Goal: Information Seeking & Learning: Learn about a topic

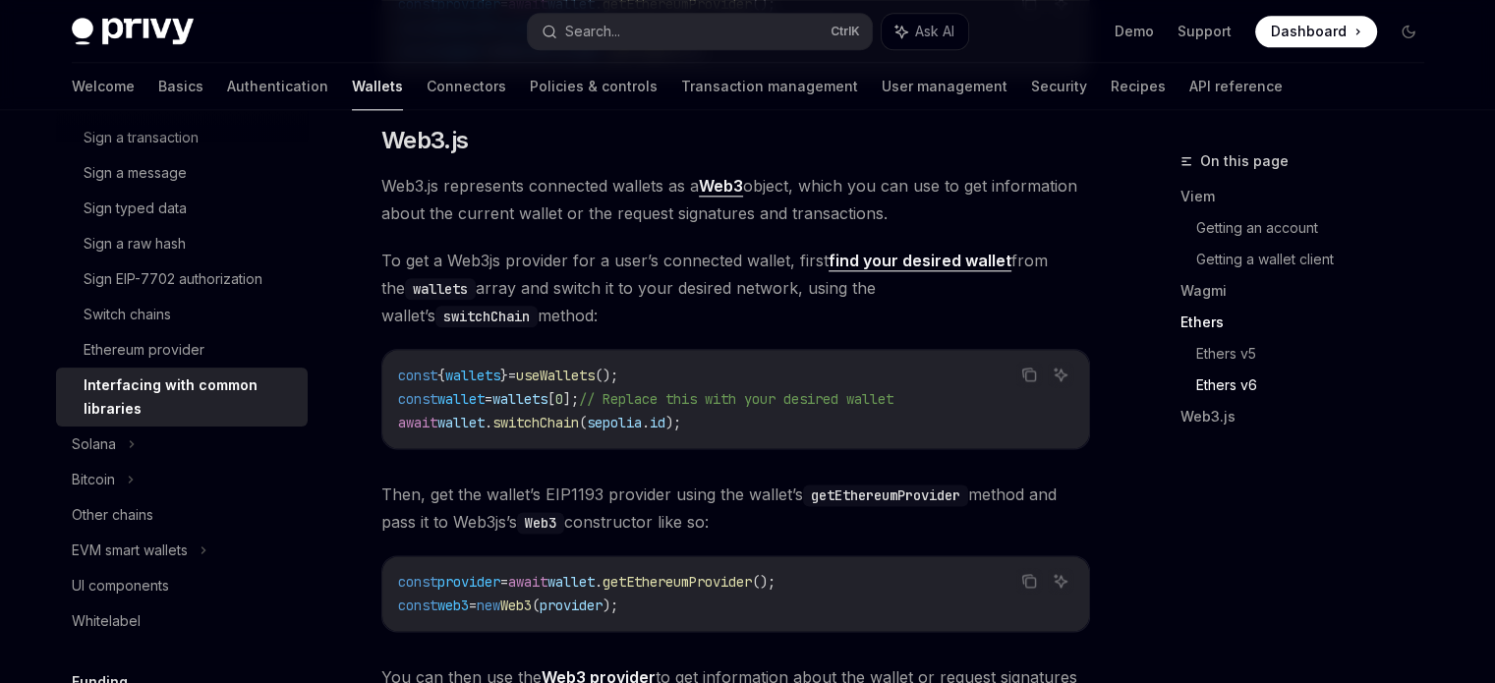
scroll to position [2371, 0]
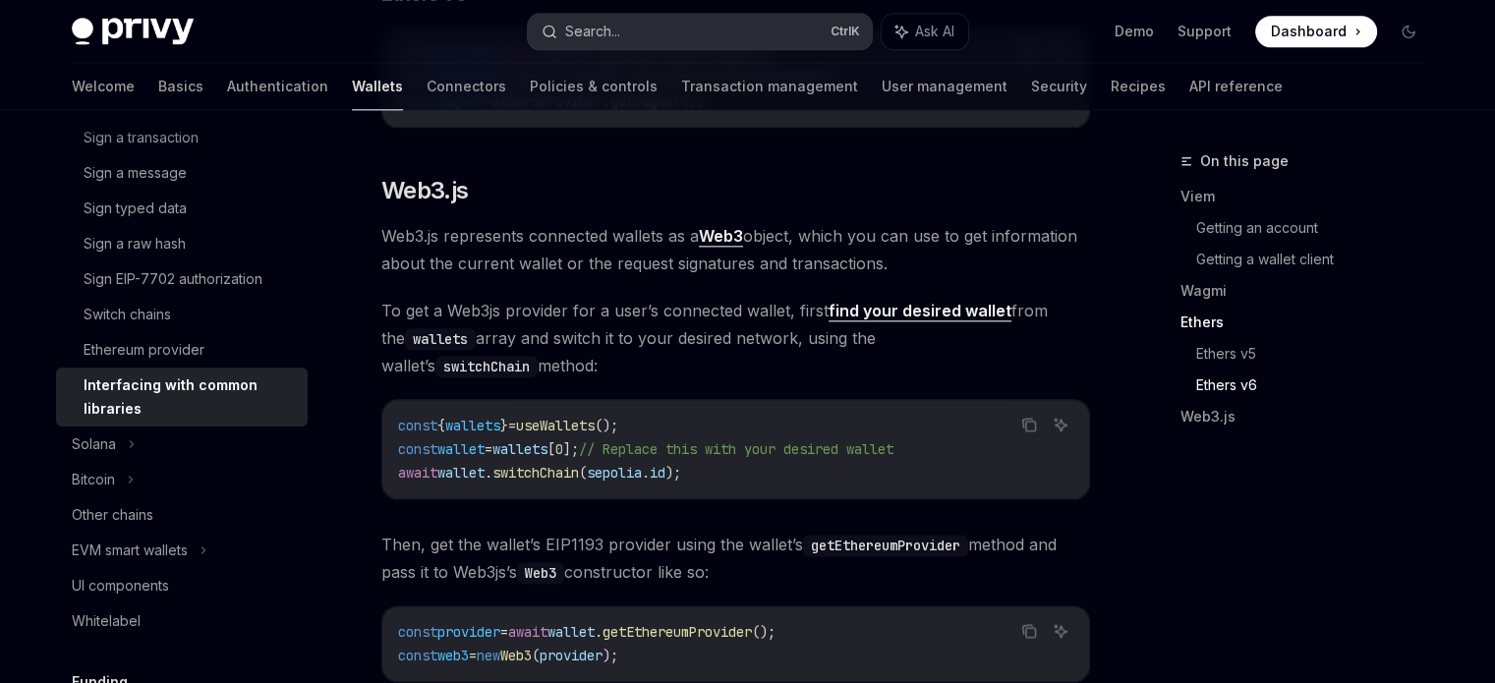
click at [655, 44] on button "Search... Ctrl K" at bounding box center [700, 31] width 344 height 35
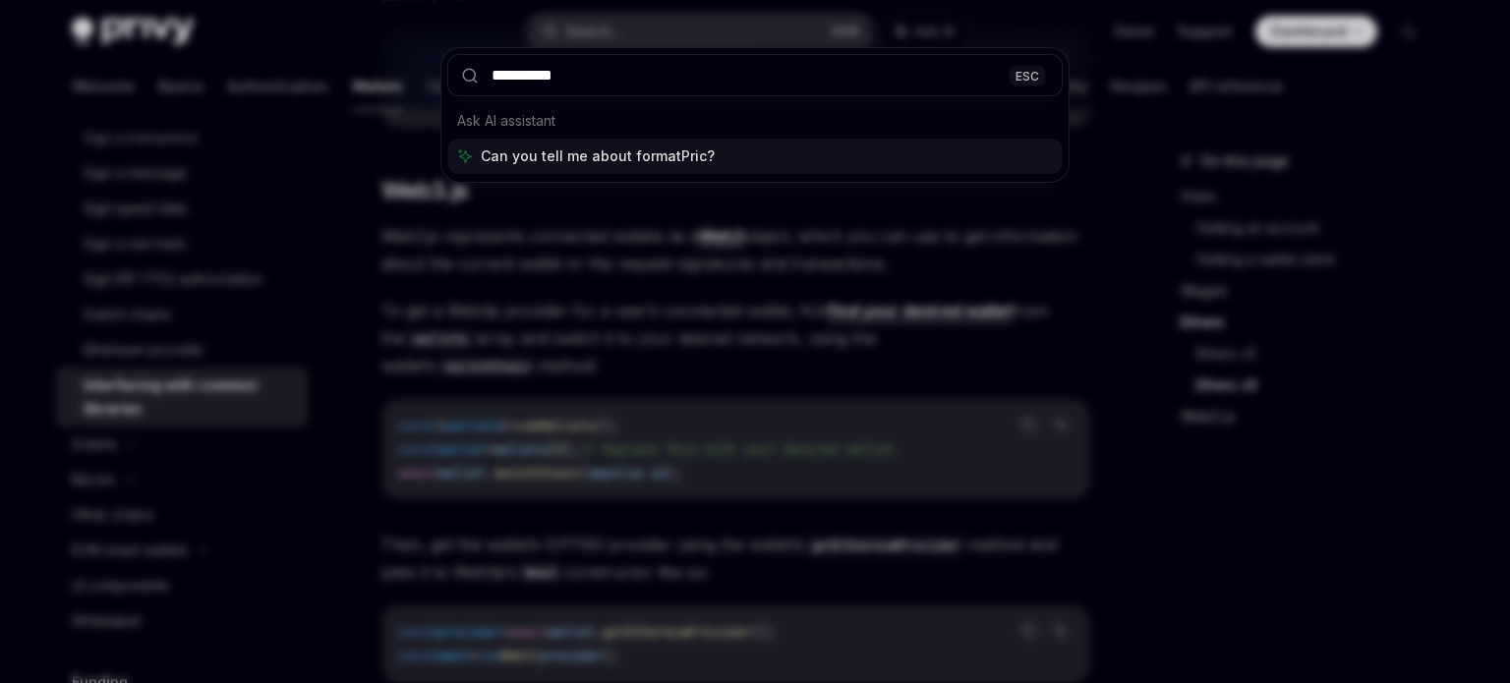
type input "**********"
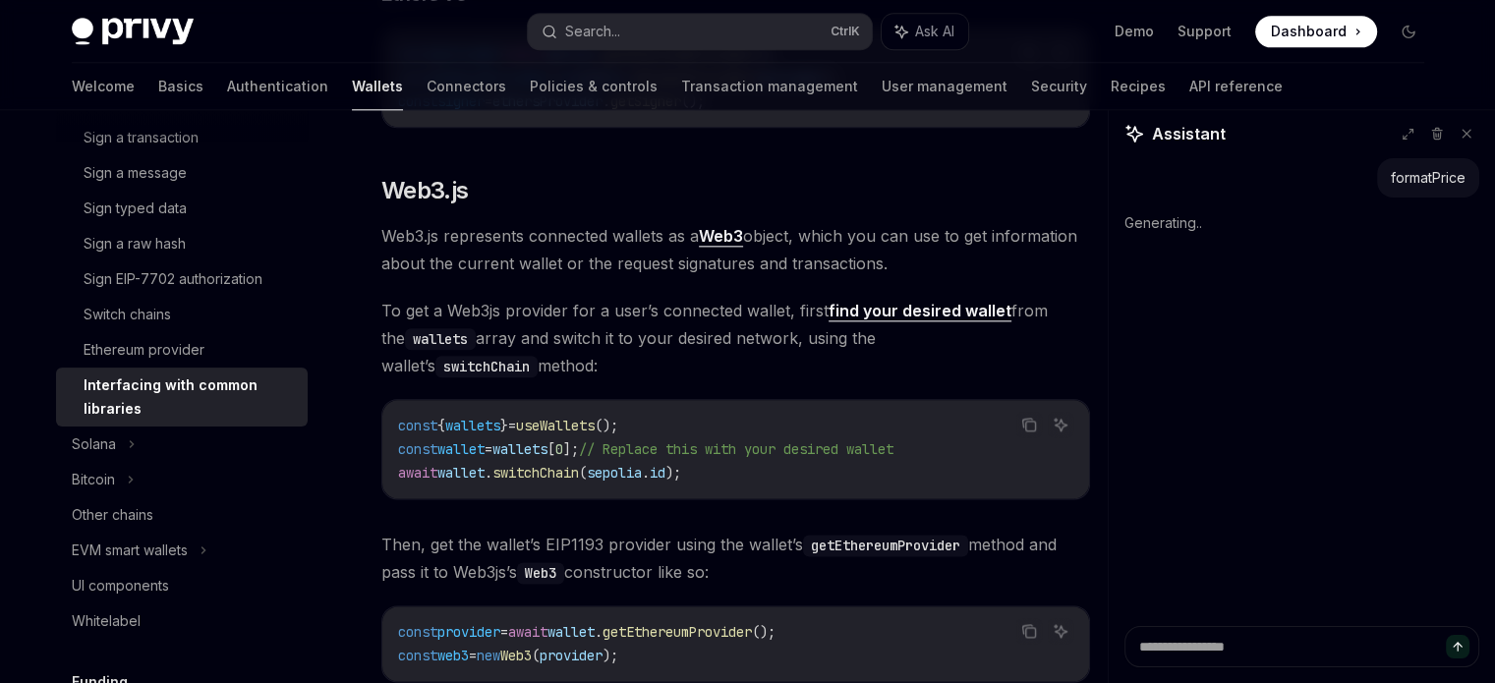
type textarea "*"
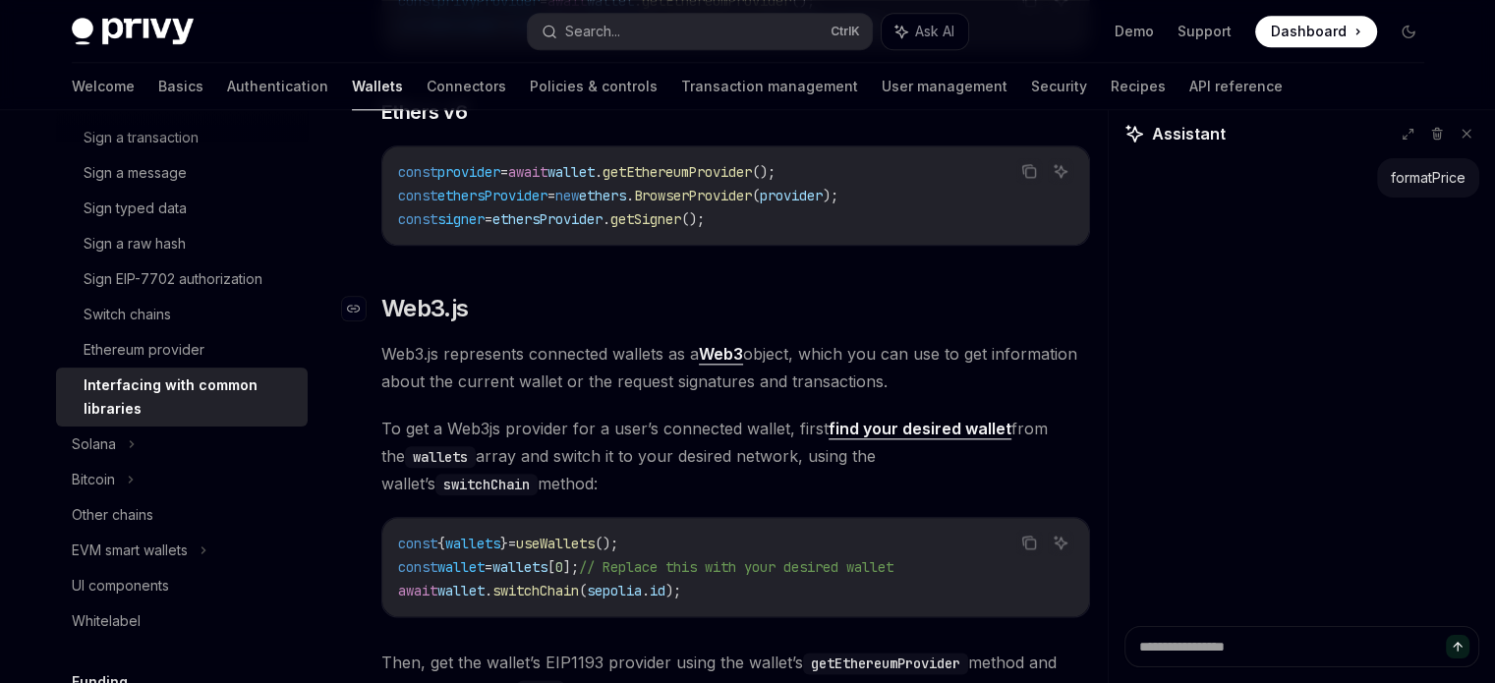
scroll to position [2263, 0]
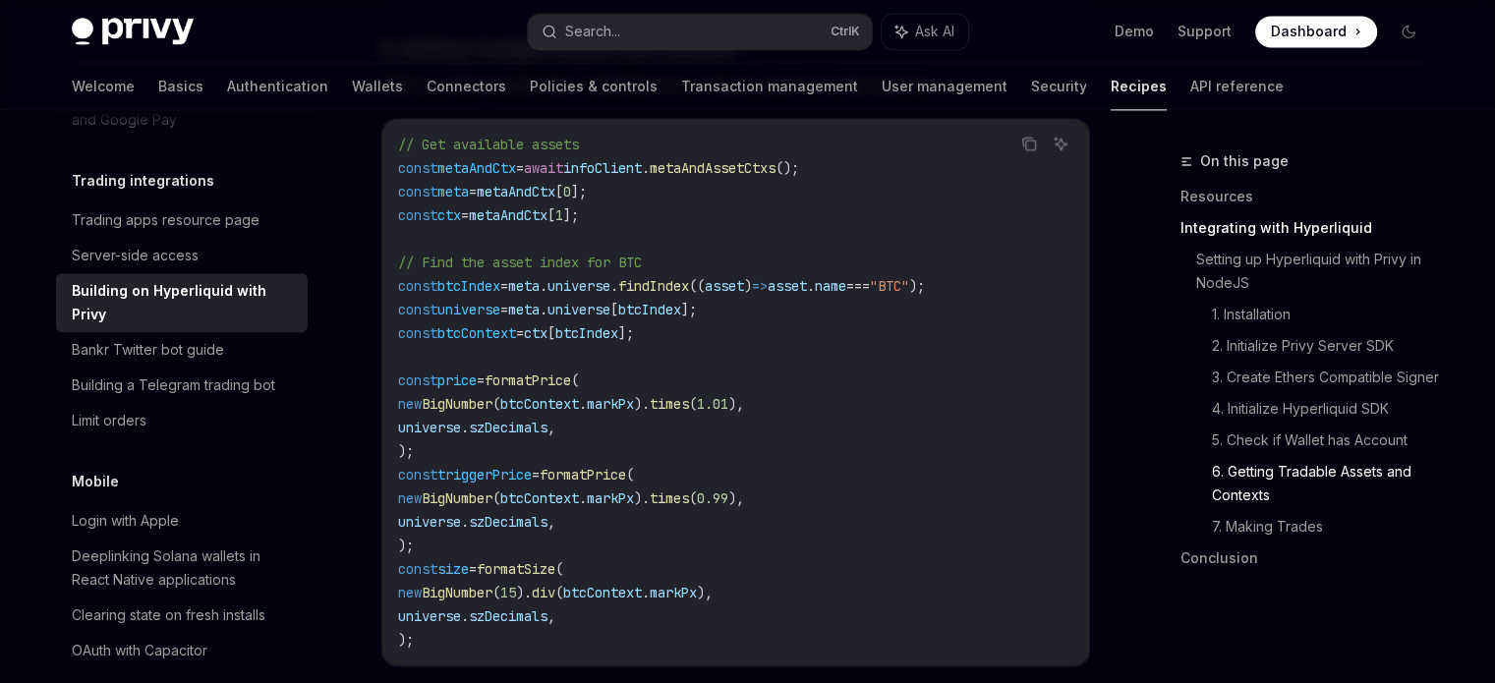
scroll to position [2826, 0]
click at [539, 390] on span "formatPrice" at bounding box center [528, 383] width 86 height 18
